Goal: Download file/media

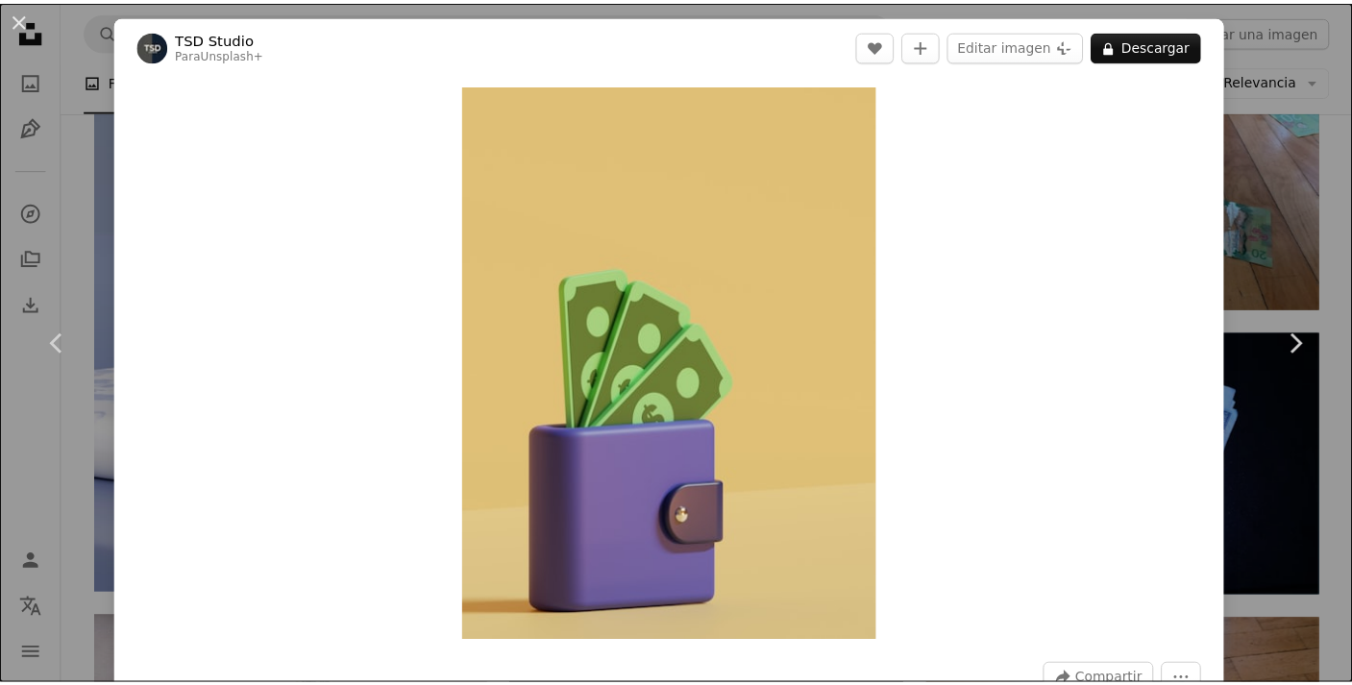
scroll to position [1911, 0]
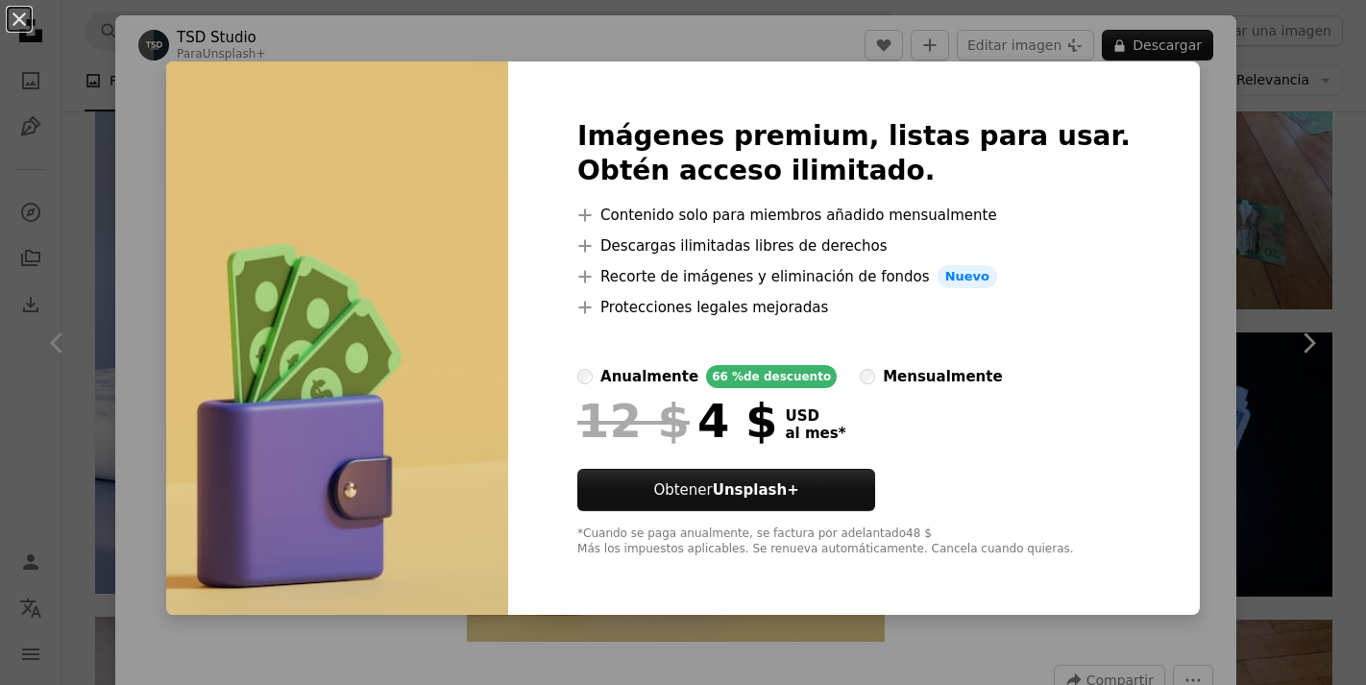
click at [1157, 278] on div "An X shape Imágenes premium, listas para usar. Obtén acceso ilimitado. A plus s…" at bounding box center [683, 342] width 1366 height 685
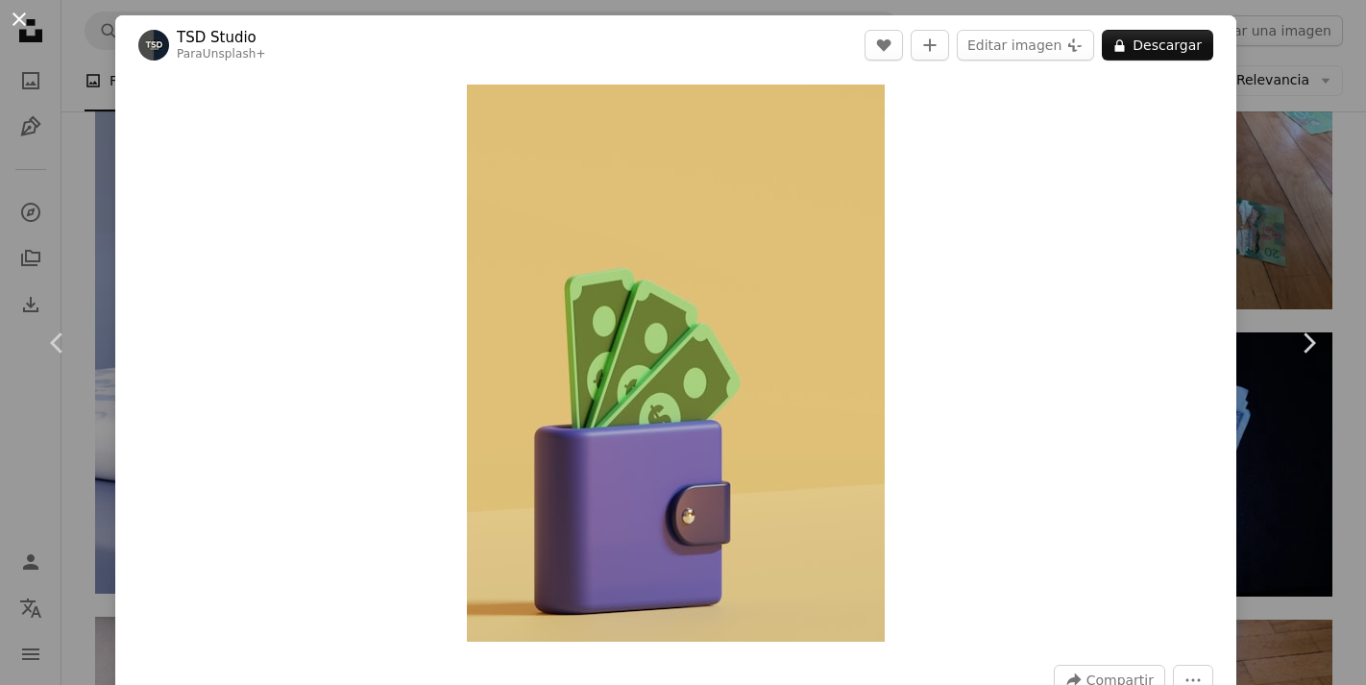
click at [29, 25] on button "An X shape" at bounding box center [19, 19] width 23 height 23
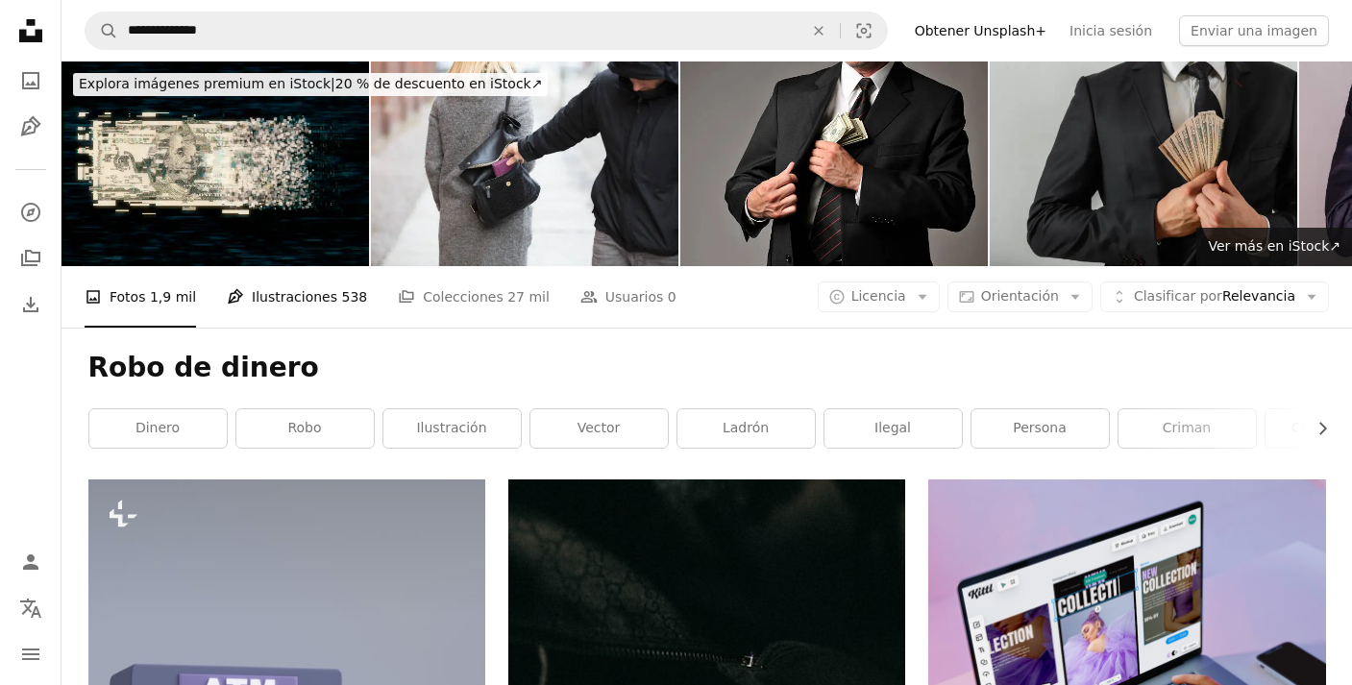
click at [341, 306] on span "538" at bounding box center [354, 296] width 26 height 21
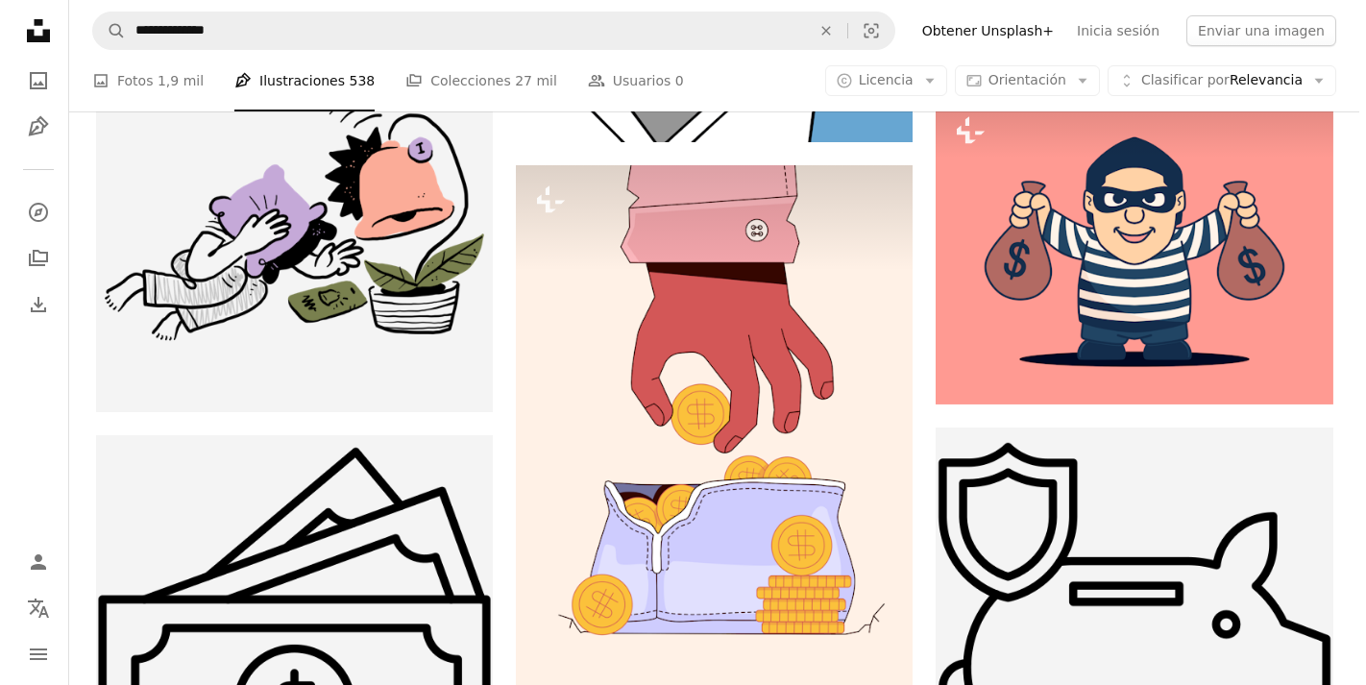
scroll to position [1877, 0]
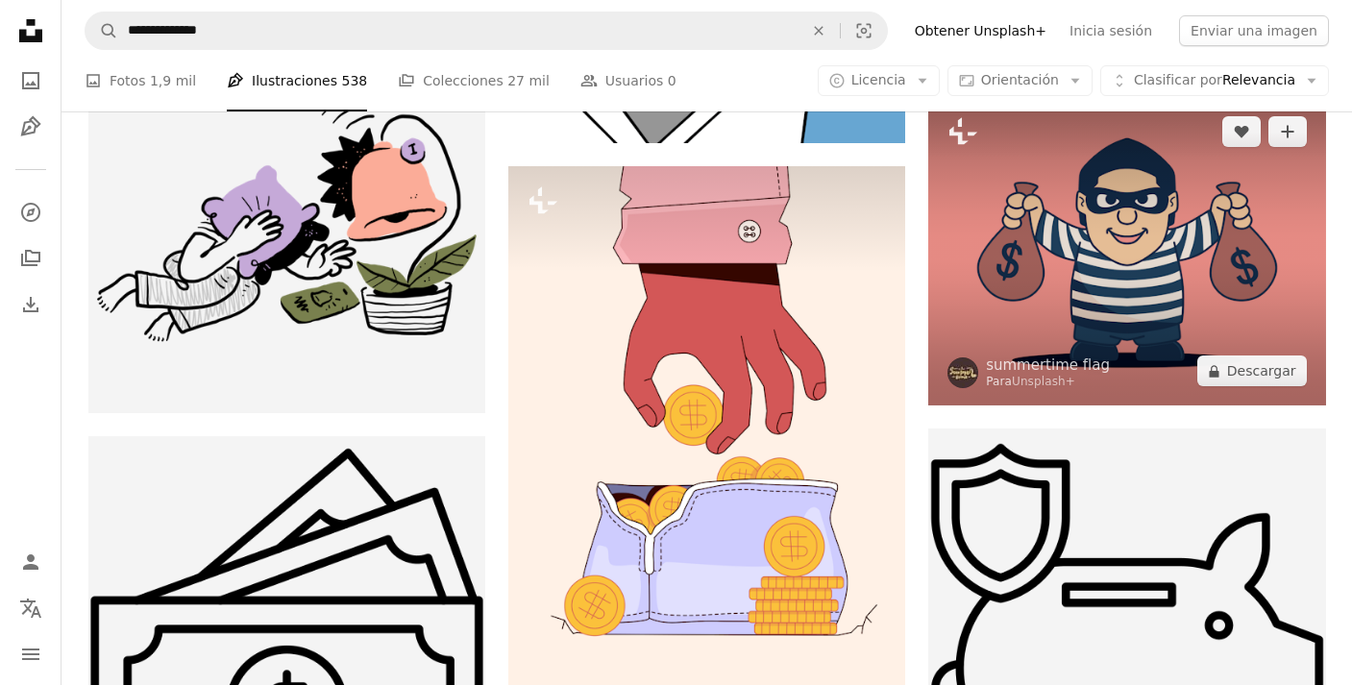
click at [1067, 274] on img at bounding box center [1126, 251] width 397 height 308
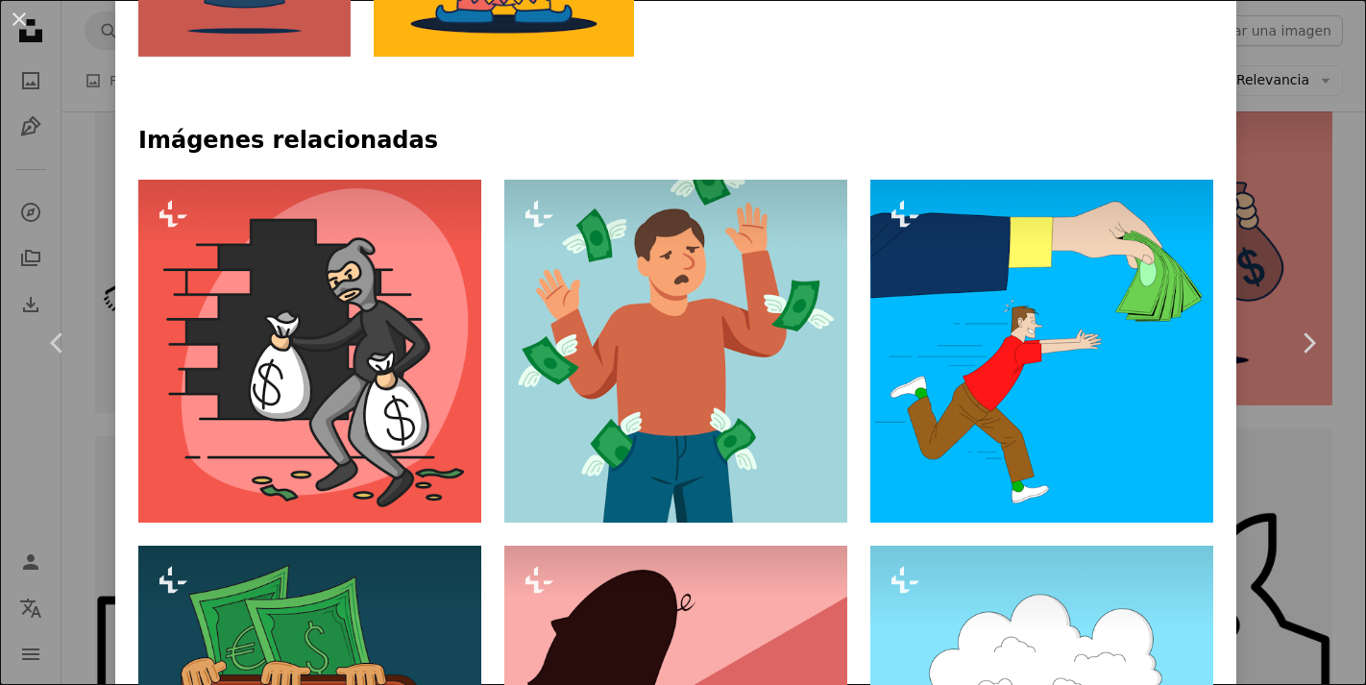
scroll to position [1325, 0]
